Goal: Transaction & Acquisition: Download file/media

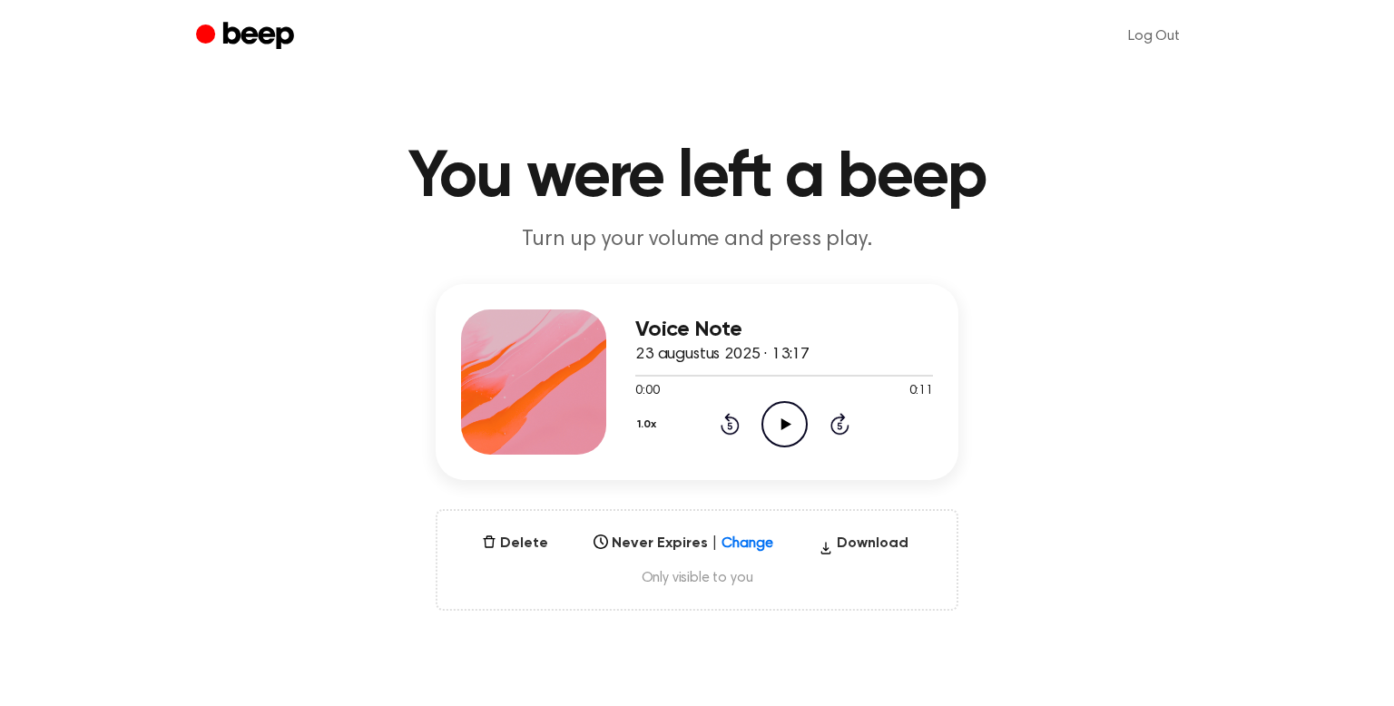
click at [782, 420] on icon at bounding box center [786, 425] width 10 height 12
click at [782, 420] on icon at bounding box center [785, 425] width 8 height 12
click at [498, 537] on button "Delete" at bounding box center [515, 544] width 81 height 22
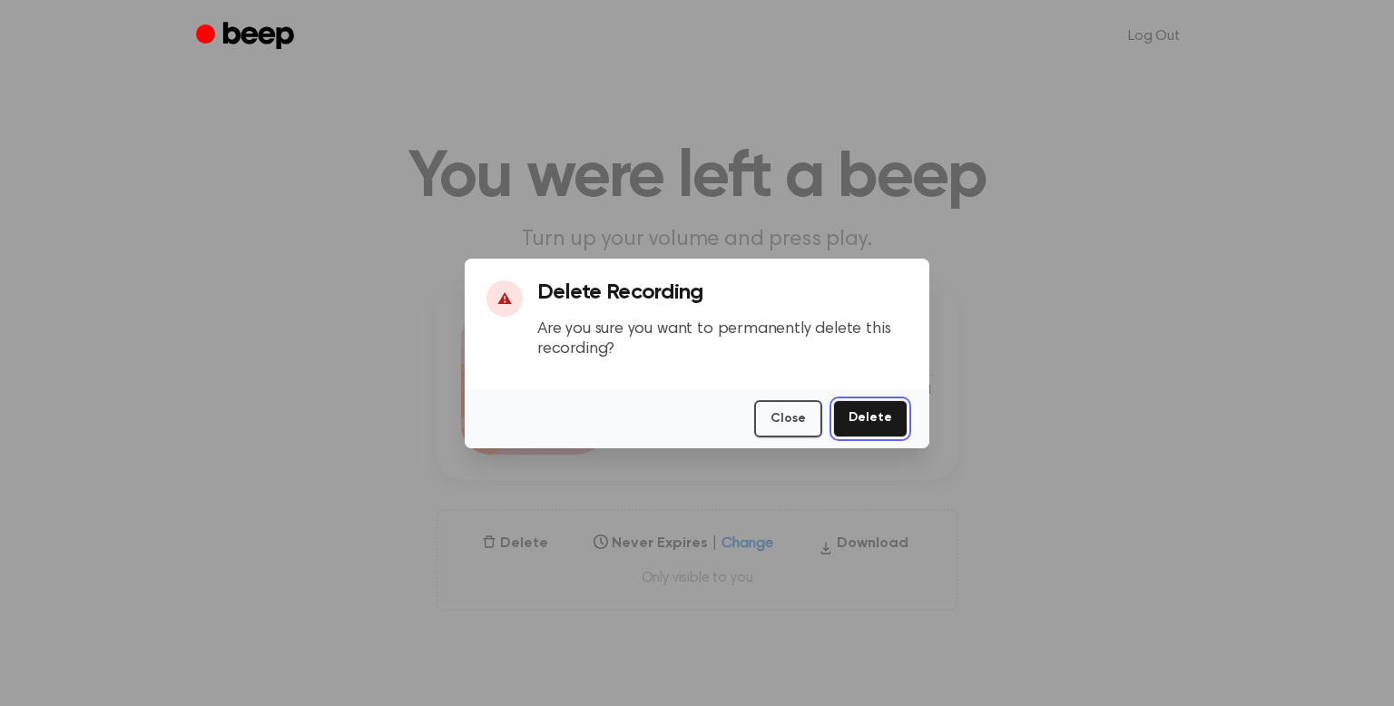
click at [858, 424] on button "Delete" at bounding box center [870, 418] width 74 height 37
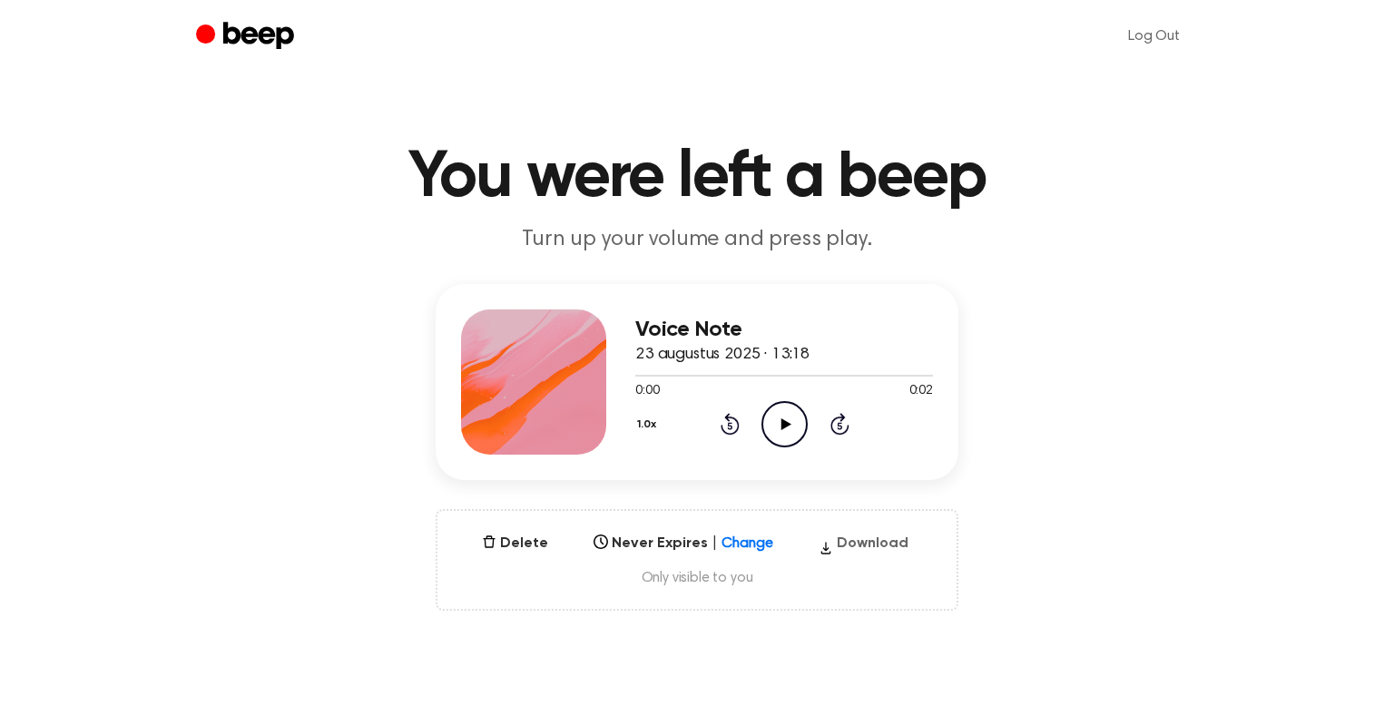
click at [891, 546] on button "Download" at bounding box center [864, 547] width 104 height 29
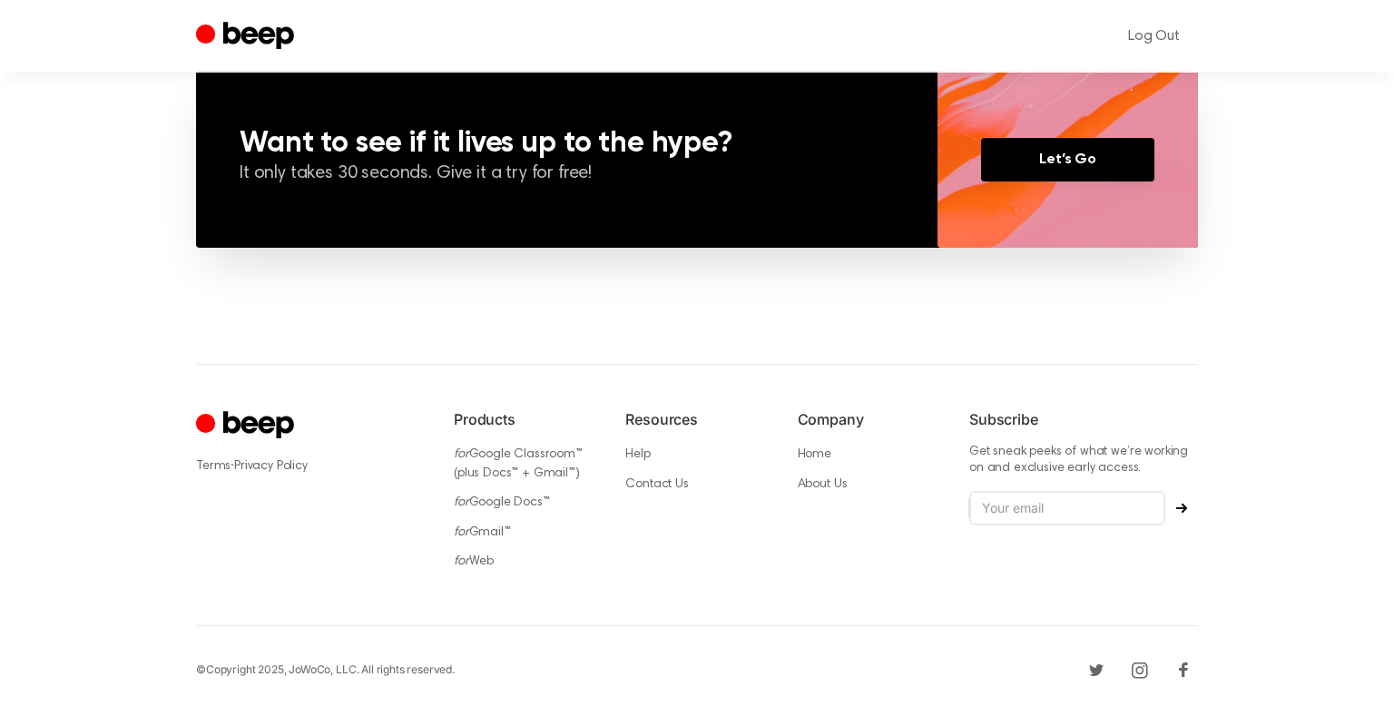
scroll to position [1347, 0]
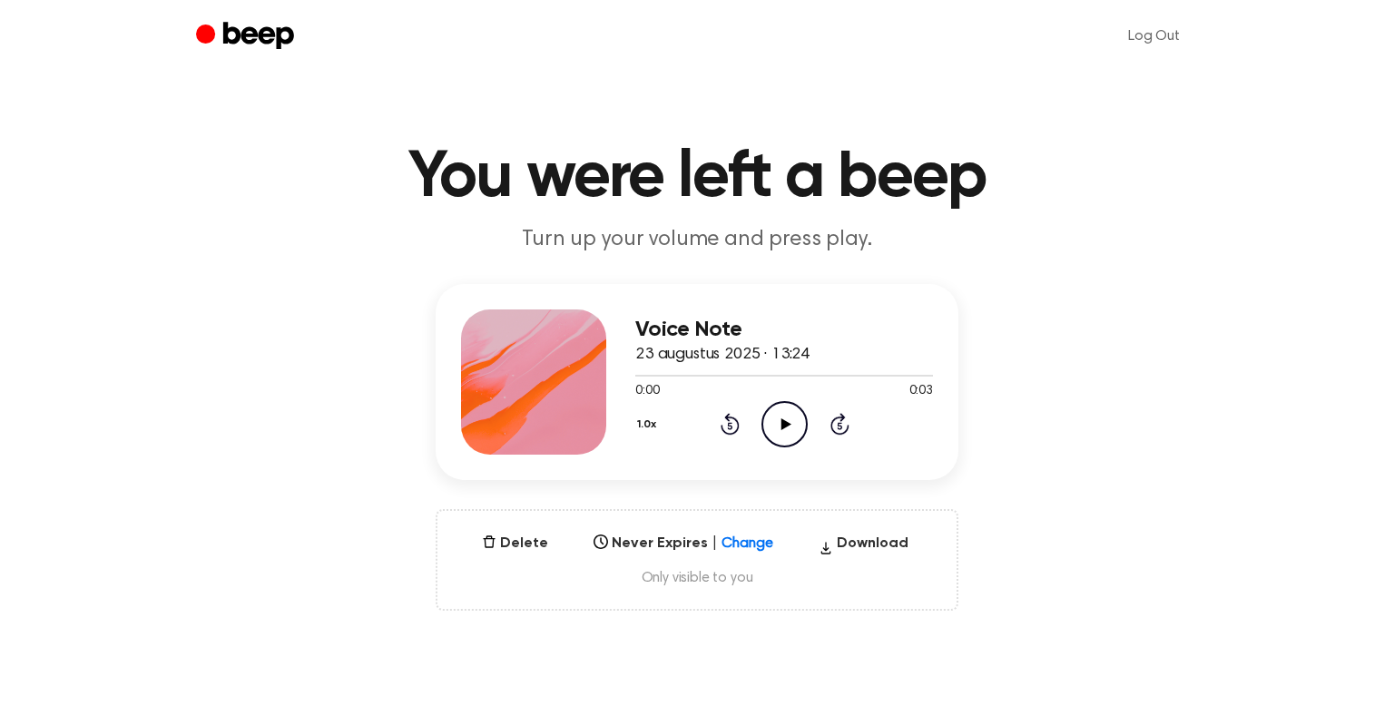
click at [783, 423] on icon at bounding box center [786, 425] width 10 height 12
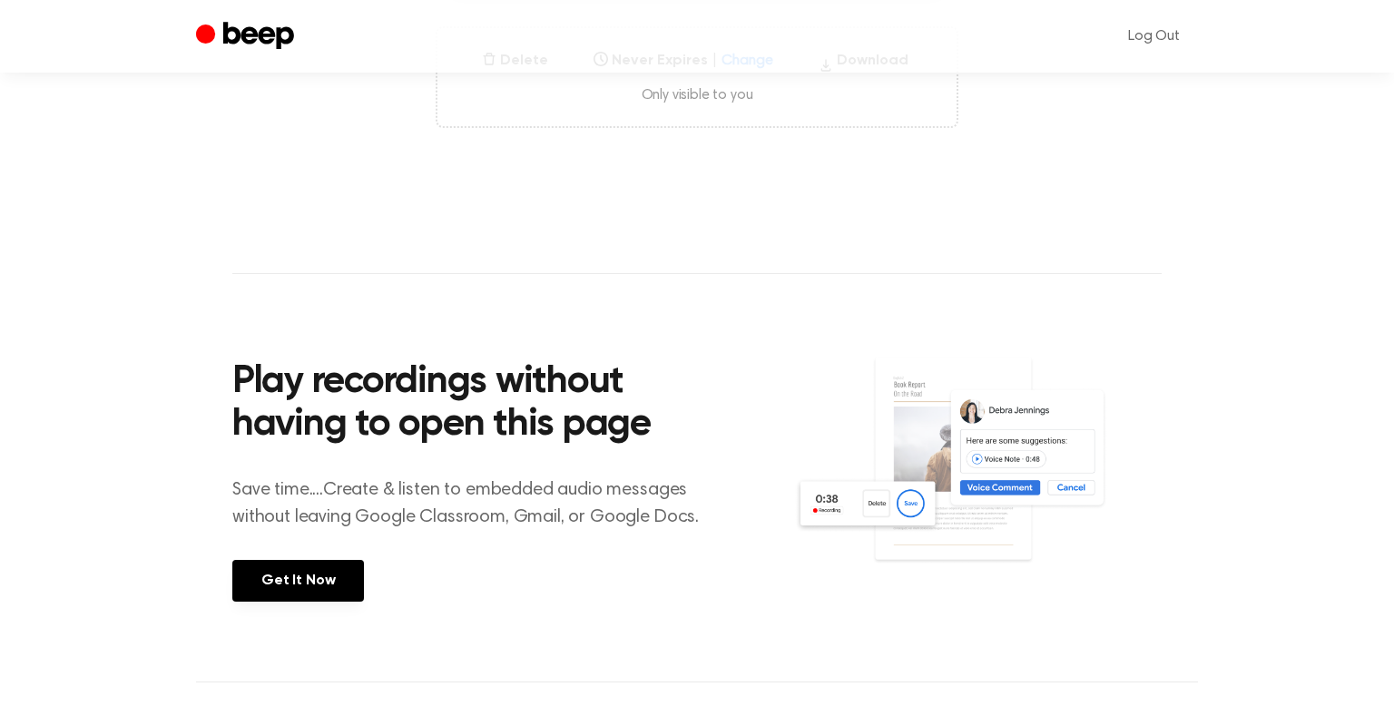
scroll to position [488, 0]
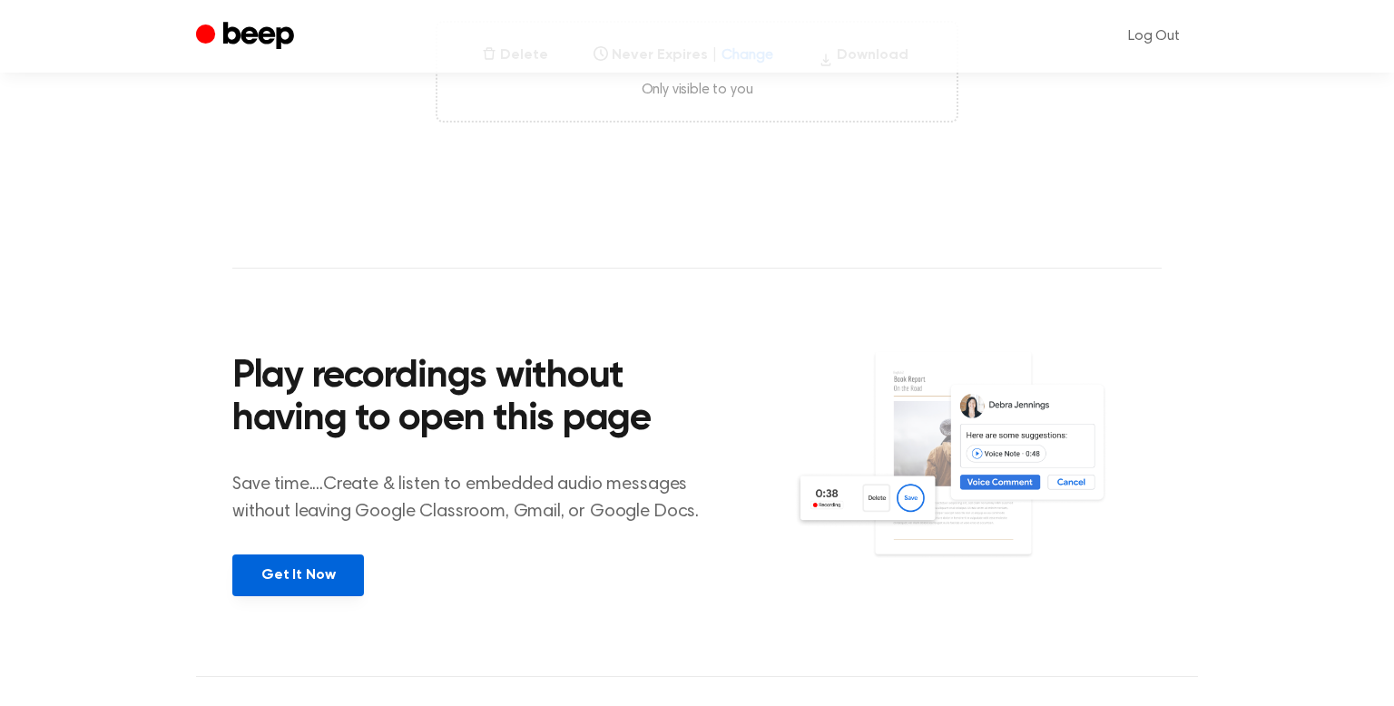
click at [309, 559] on link "Get It Now" at bounding box center [298, 576] width 132 height 42
